Goal: Task Accomplishment & Management: Manage account settings

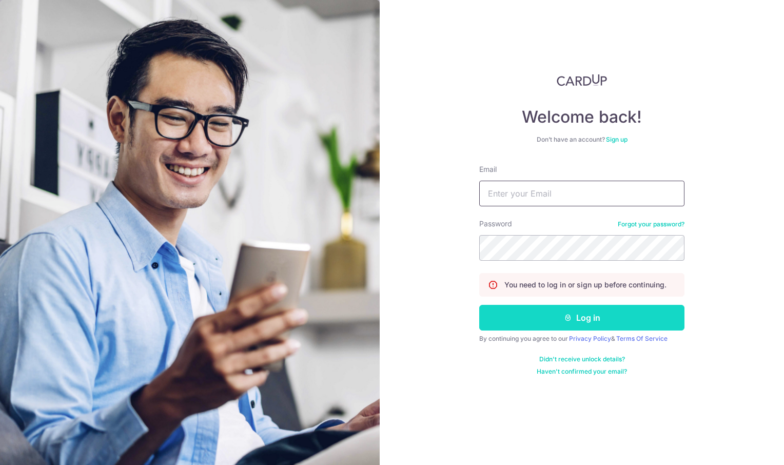
type input "[EMAIL_ADDRESS][DOMAIN_NAME]"
click at [586, 317] on button "Log in" at bounding box center [581, 318] width 205 height 26
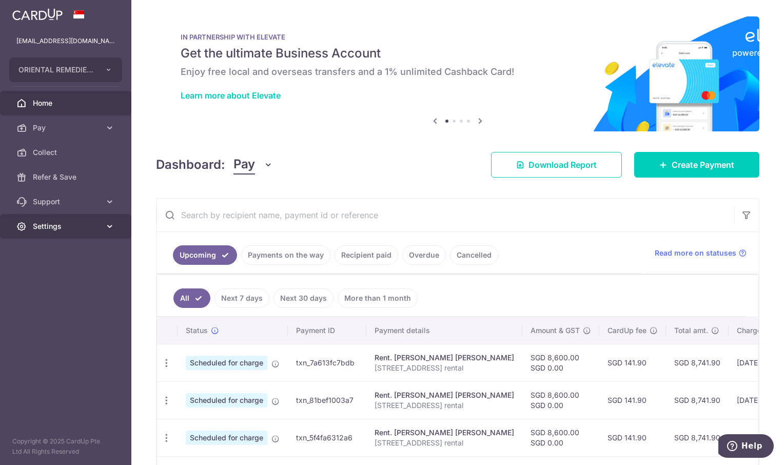
click at [47, 225] on span "Settings" at bounding box center [67, 226] width 68 height 10
click at [52, 254] on span "Account" at bounding box center [67, 251] width 68 height 10
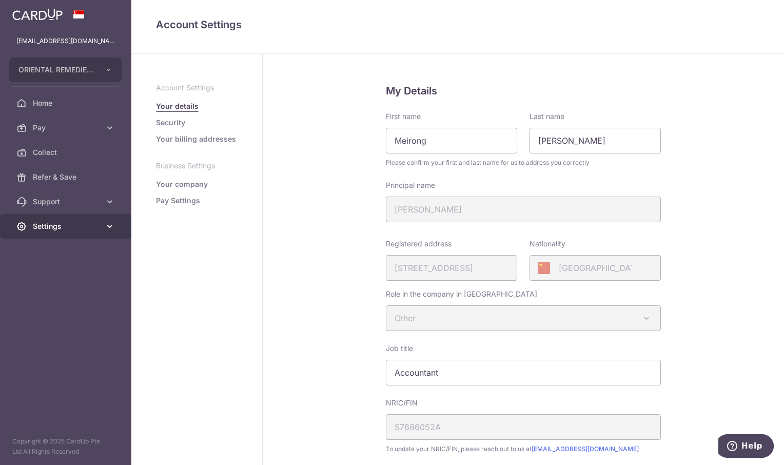
click at [51, 227] on span "Settings" at bounding box center [67, 226] width 68 height 10
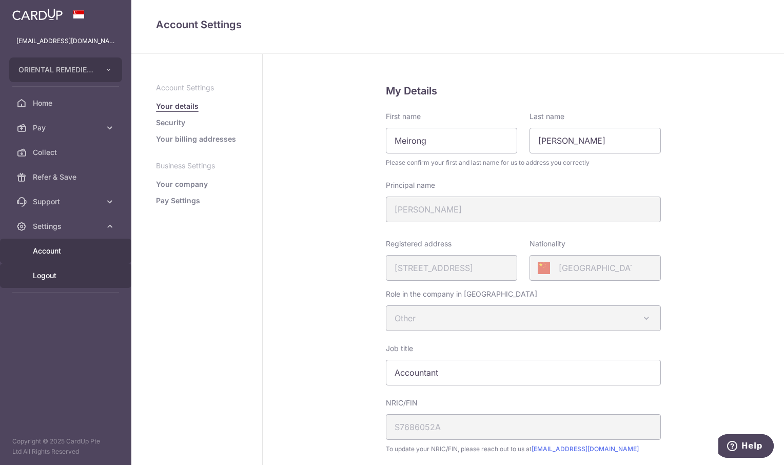
click at [53, 275] on span "Logout" at bounding box center [67, 275] width 68 height 10
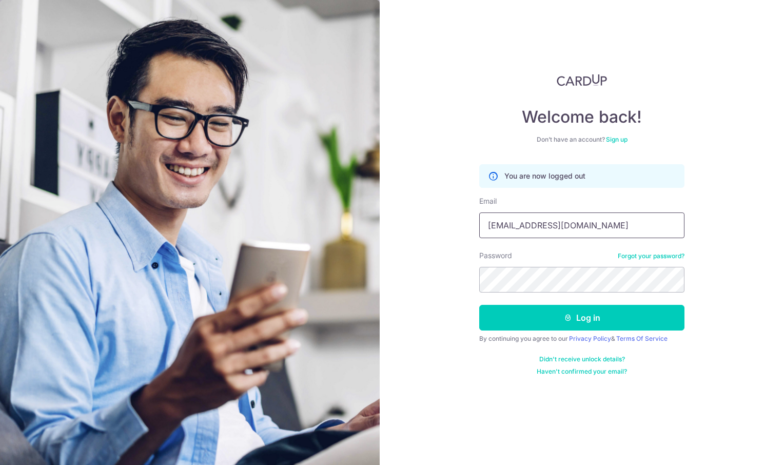
click at [524, 228] on input "[EMAIL_ADDRESS][DOMAIN_NAME]" at bounding box center [581, 225] width 205 height 26
type input "meirongchen+orec@orientalremediesgroup.com"
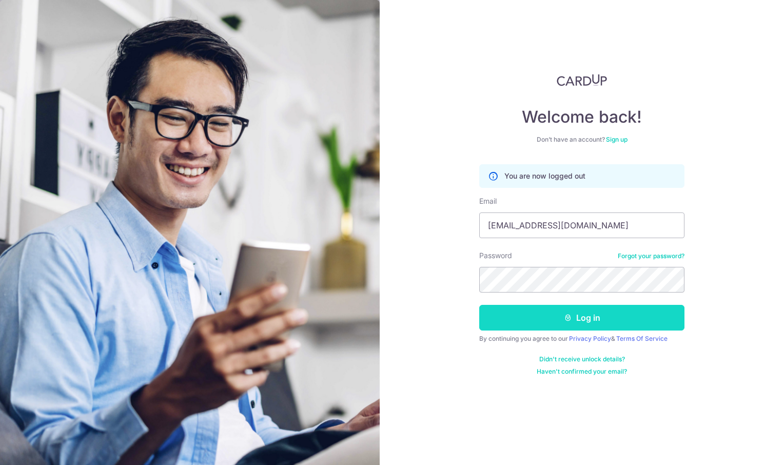
click at [597, 313] on button "Log in" at bounding box center [581, 318] width 205 height 26
